Goal: Information Seeking & Learning: Understand process/instructions

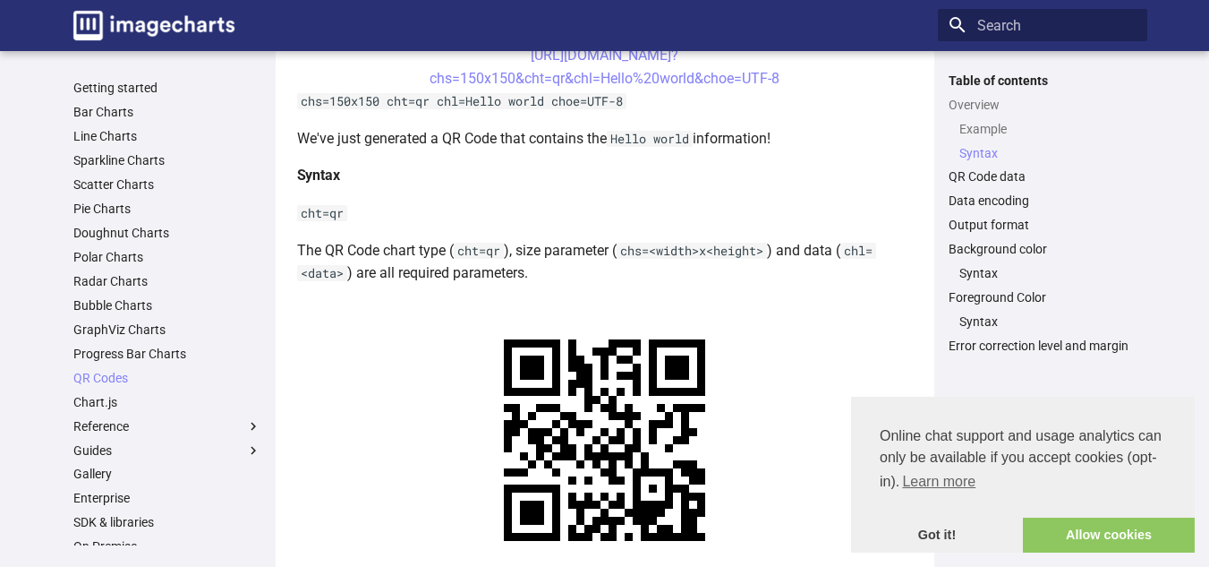
scroll to position [537, 0]
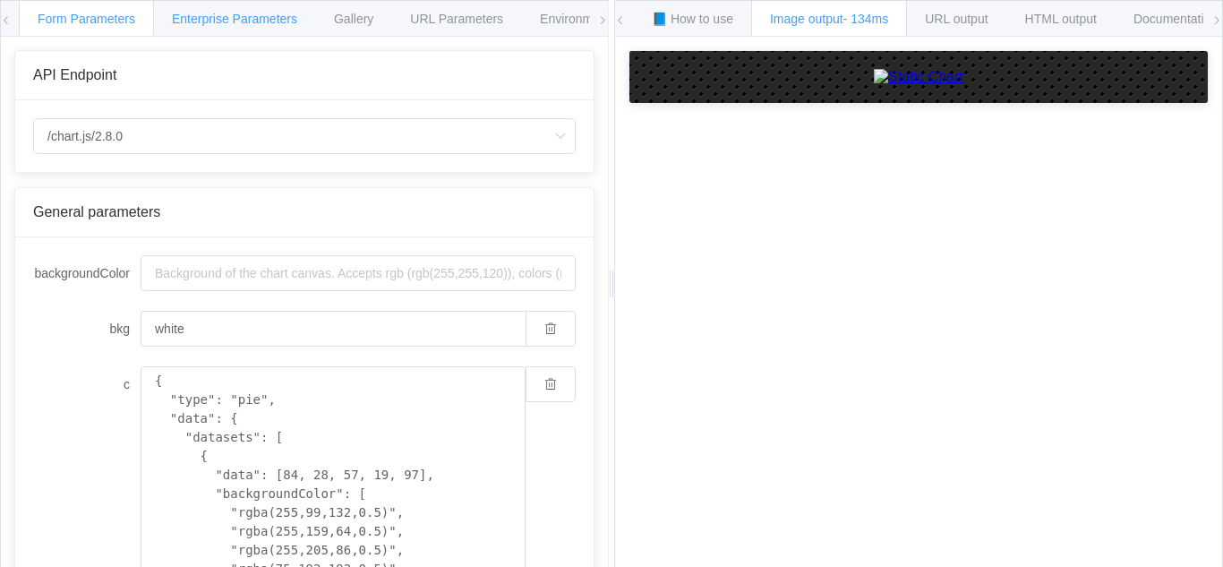
click at [274, 16] on span "Enterprise Parameters" at bounding box center [234, 19] width 125 height 14
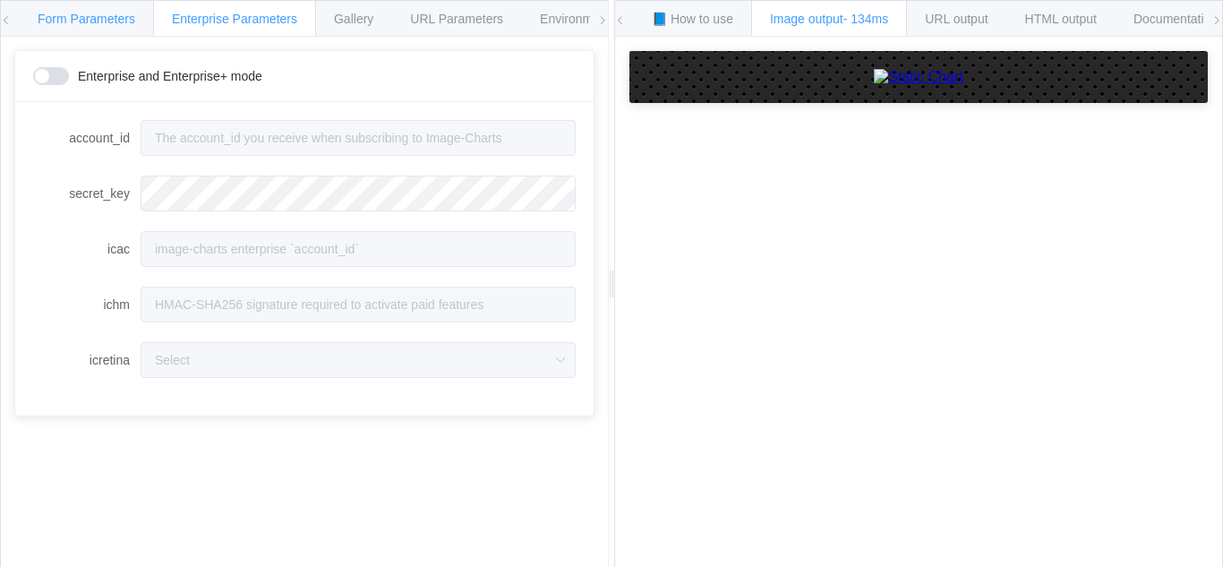
click at [100, 13] on span "Form Parameters" at bounding box center [87, 19] width 98 height 14
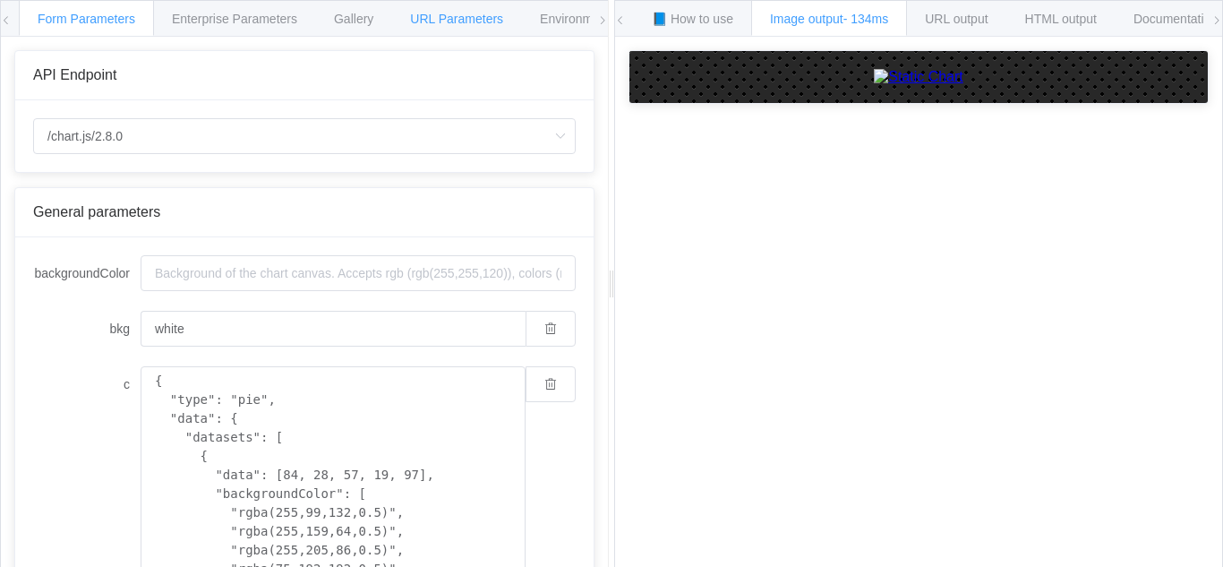
click at [438, 15] on span "URL Parameters" at bounding box center [456, 19] width 93 height 14
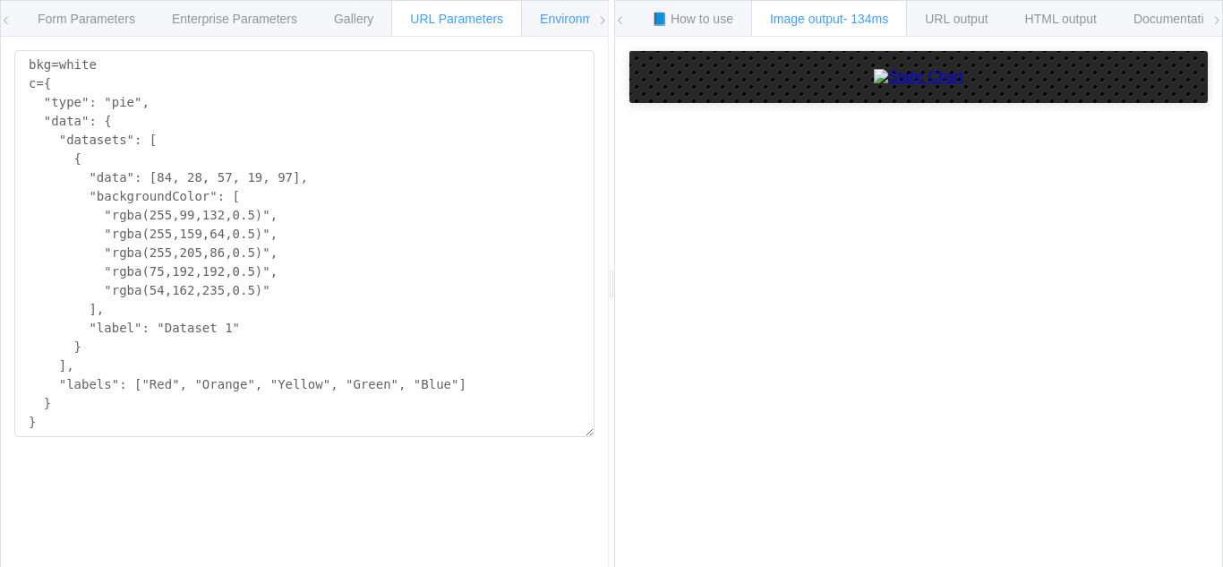
click at [569, 29] on div "Environments" at bounding box center [578, 18] width 115 height 36
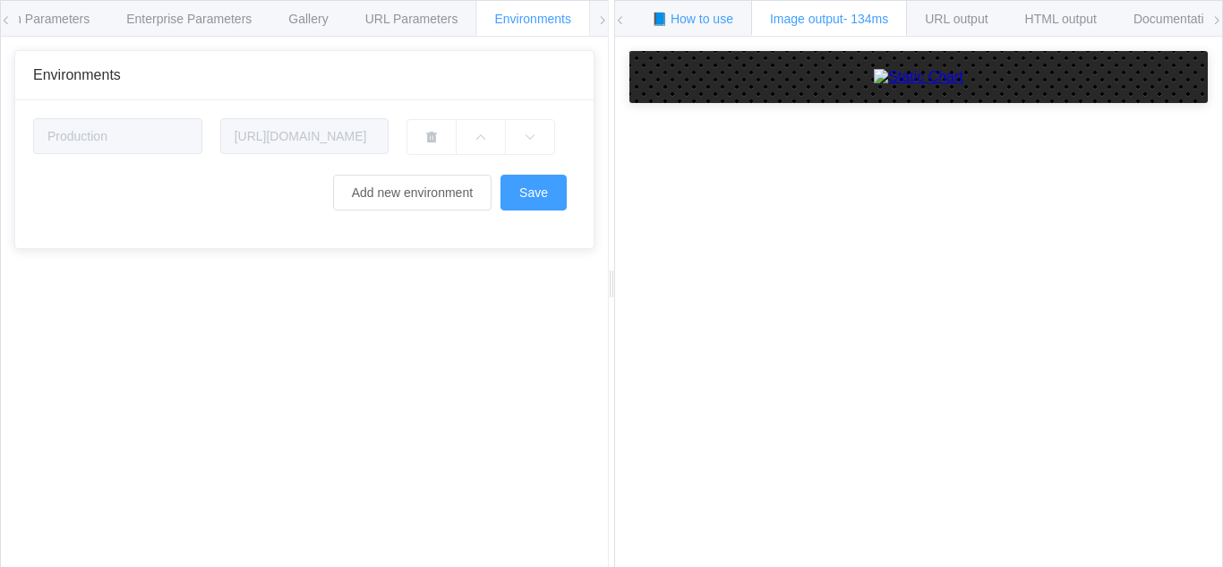
click at [683, 28] on div "📘 How to use" at bounding box center [692, 18] width 119 height 36
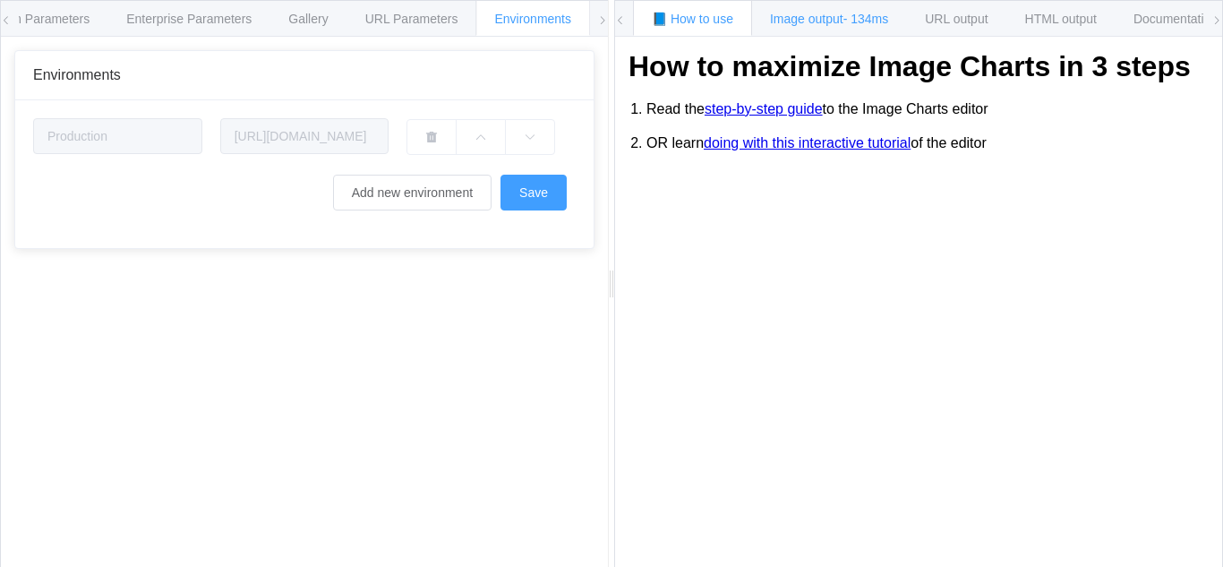
click at [831, 31] on div "Image output - 134ms" at bounding box center [829, 18] width 156 height 36
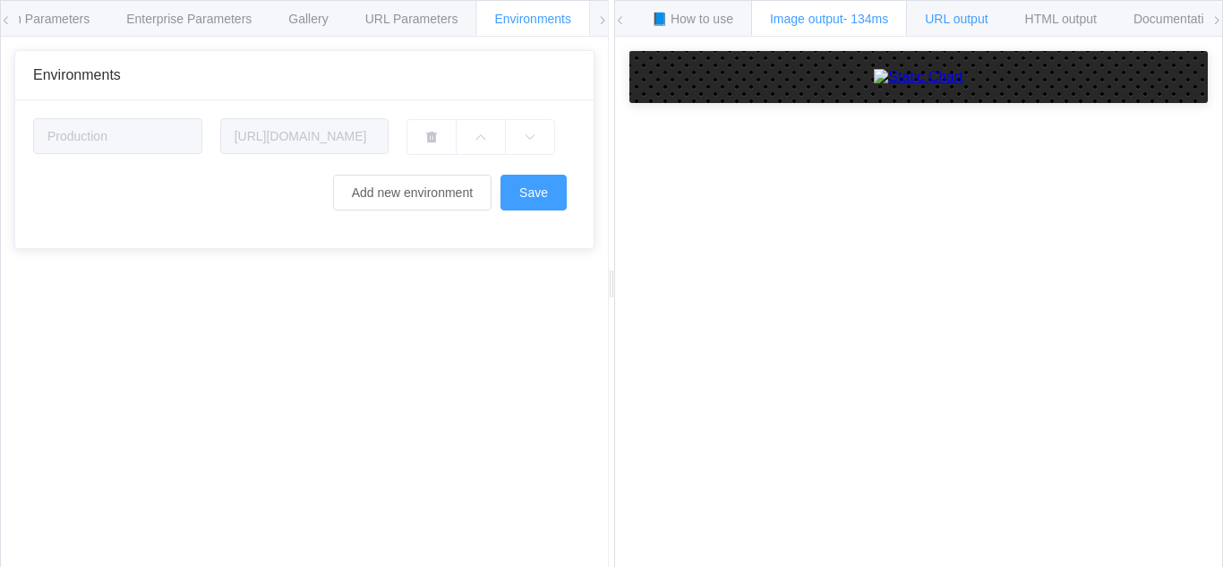
click at [966, 23] on span "URL output" at bounding box center [956, 19] width 63 height 14
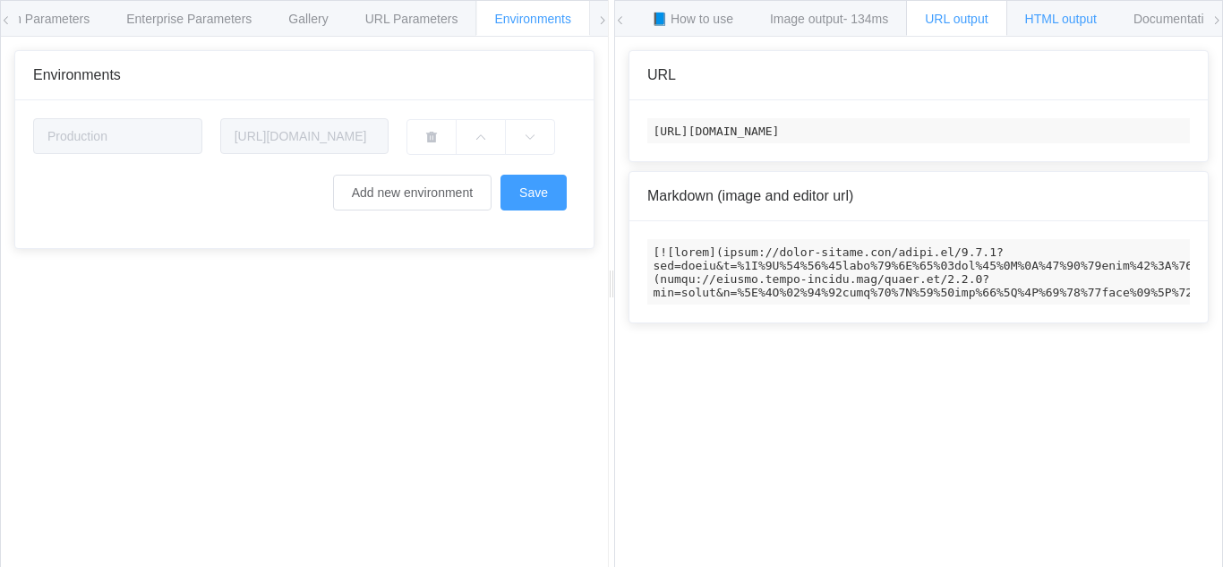
click at [1082, 21] on span "HTML output" at bounding box center [1061, 19] width 72 height 14
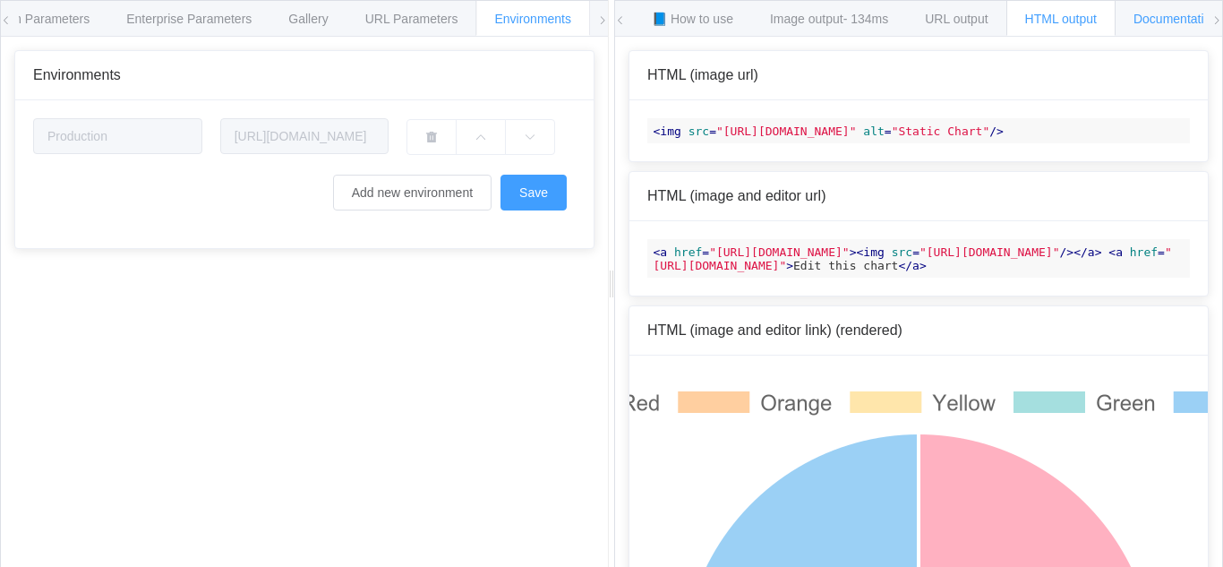
click at [1154, 11] on div "Documentation" at bounding box center [1175, 18] width 122 height 36
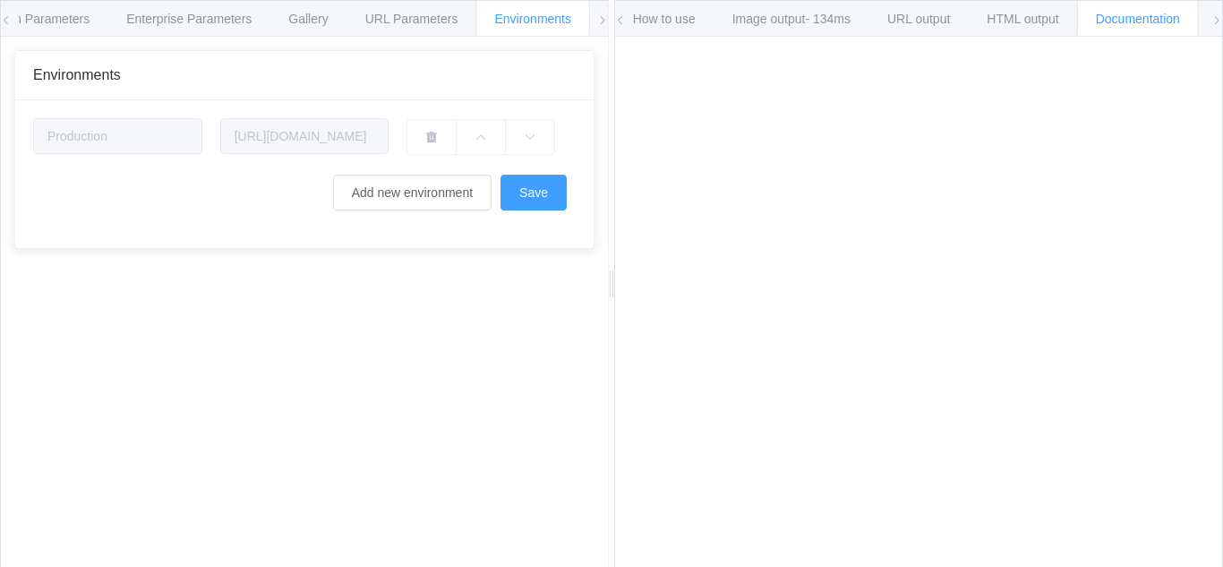
click at [10, 20] on icon at bounding box center [6, 20] width 11 height 11
click at [10, 19] on icon at bounding box center [6, 20] width 11 height 11
